Goal: Task Accomplishment & Management: Manage account settings

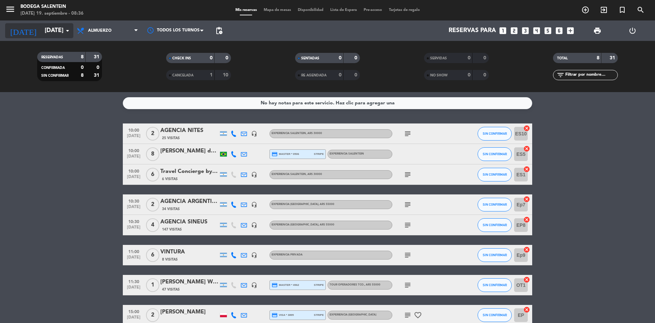
click at [41, 28] on input "[DATE]" at bounding box center [80, 31] width 79 height 14
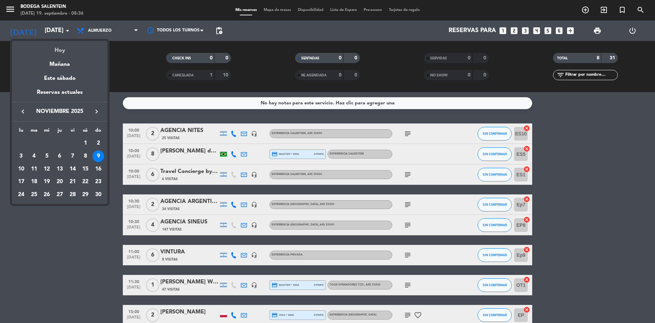
click at [58, 52] on div "Hoy" at bounding box center [59, 48] width 95 height 14
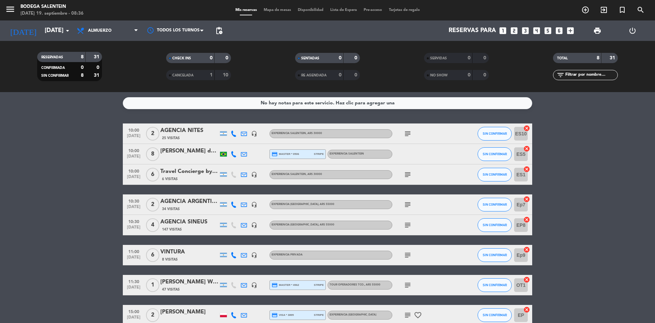
type input "[DATE]"
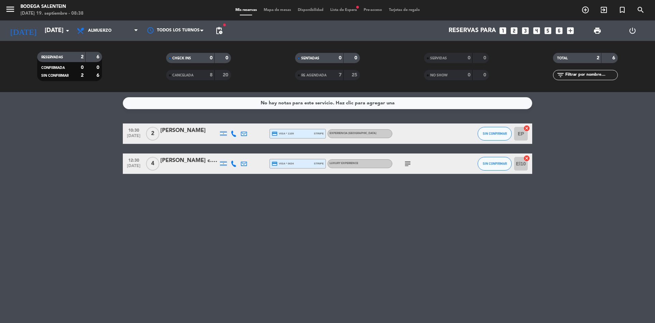
click at [182, 158] on div "[PERSON_NAME] c. [PERSON_NAME]" at bounding box center [189, 160] width 58 height 9
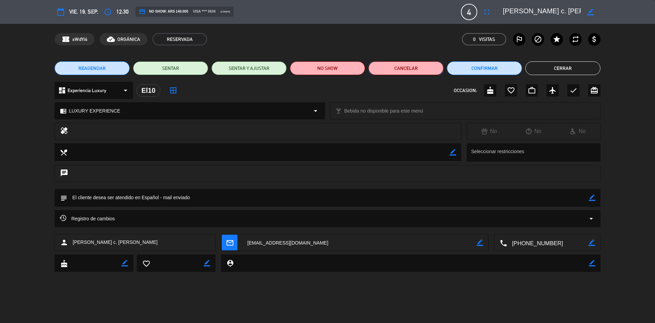
click at [417, 65] on button "Cancelar" at bounding box center [405, 68] width 75 height 14
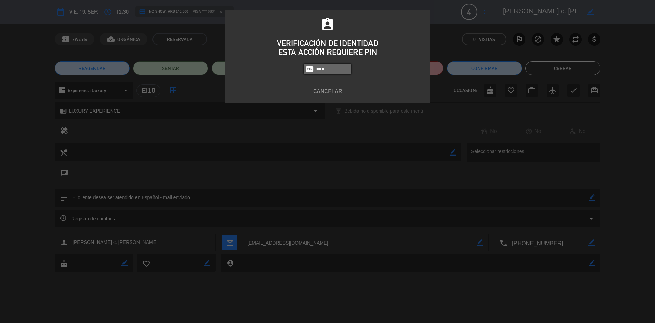
type input "8986"
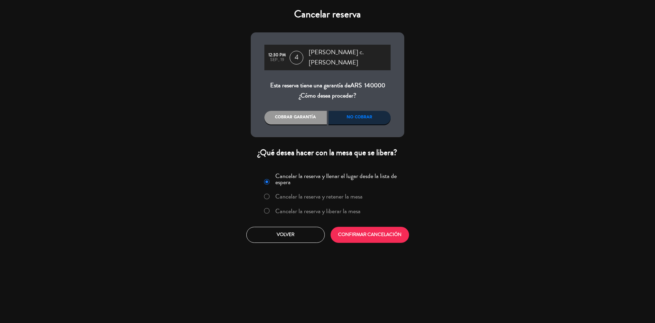
click at [324, 208] on label "Cancelar la reserva y liberar la mesa" at bounding box center [317, 211] width 85 height 6
click at [372, 227] on button "CONFIRMAR CANCELACIÓN" at bounding box center [369, 235] width 78 height 16
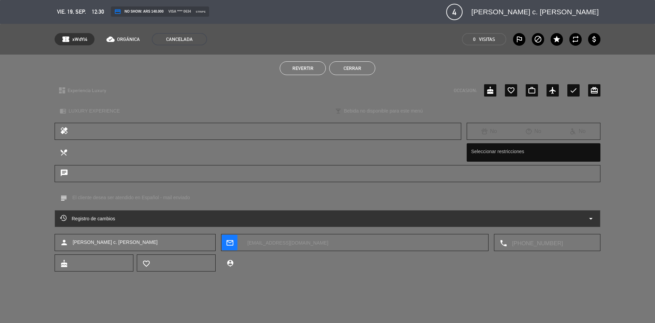
click at [363, 70] on button "Cerrar" at bounding box center [352, 68] width 46 height 14
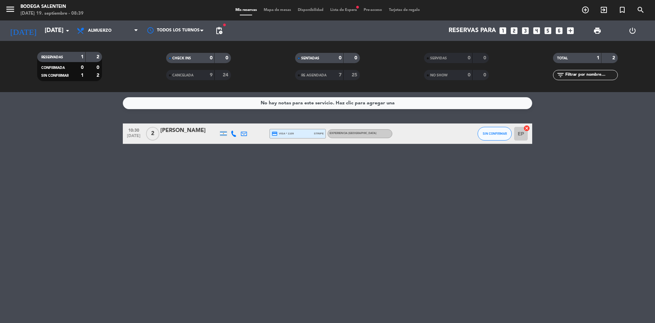
click at [196, 131] on div "[PERSON_NAME]" at bounding box center [189, 130] width 58 height 9
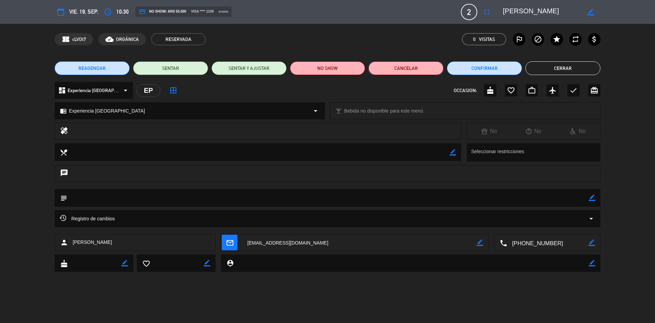
click at [402, 70] on button "Cancelar" at bounding box center [405, 68] width 75 height 14
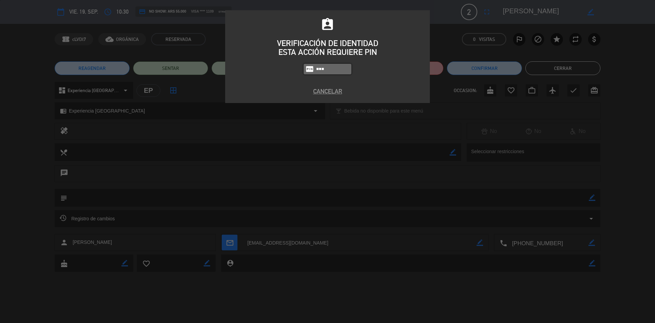
type input "8986"
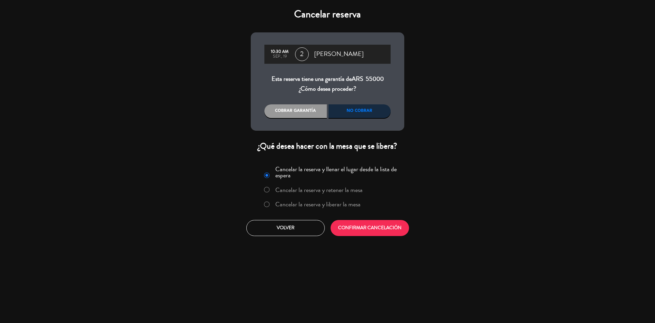
click at [328, 206] on label "Cancelar la reserva y liberar la mesa" at bounding box center [317, 204] width 85 height 6
click at [360, 227] on button "CONFIRMAR CANCELACIÓN" at bounding box center [369, 228] width 78 height 16
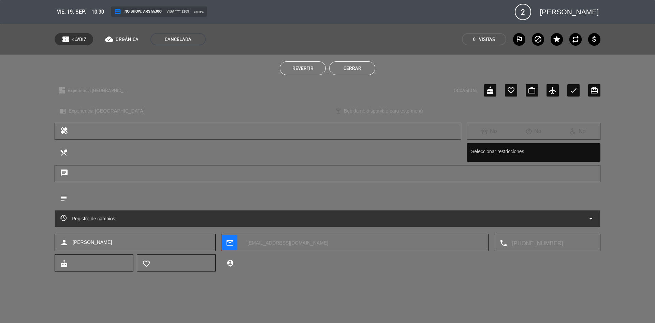
click at [353, 66] on button "Cerrar" at bounding box center [352, 68] width 46 height 14
